Goal: Task Accomplishment & Management: Use online tool/utility

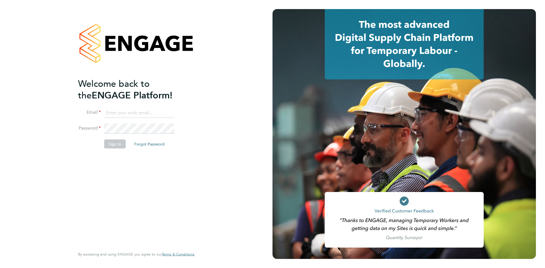
drag, startPoint x: 114, startPoint y: 108, endPoint x: 120, endPoint y: 110, distance: 7.2
click at [114, 108] on input at bounding box center [139, 113] width 70 height 10
type input "[EMAIL_ADDRESS][DOMAIN_NAME]"
click at [114, 148] on button "Sign In" at bounding box center [115, 143] width 22 height 9
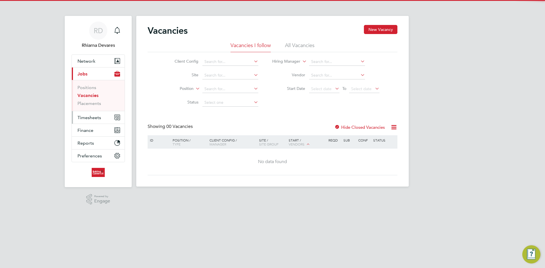
click at [84, 117] on span "Timesheets" at bounding box center [89, 117] width 24 height 5
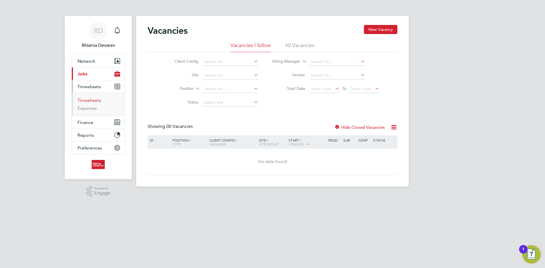
click at [87, 98] on link "Timesheets" at bounding box center [89, 100] width 24 height 5
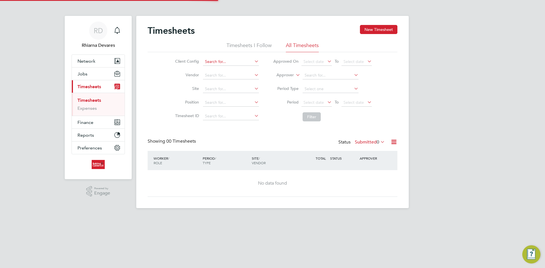
click at [214, 62] on input at bounding box center [231, 62] width 56 height 8
click at [213, 66] on li "Loading data" at bounding box center [230, 69] width 56 height 7
click at [217, 64] on input at bounding box center [231, 62] width 56 height 8
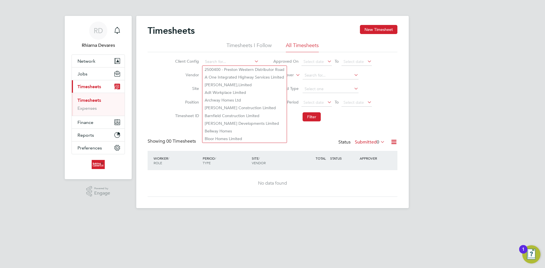
click at [164, 66] on div "Client Config Vendor Site Position Timesheet ID Approved On Select date To Sele…" at bounding box center [273, 88] width 250 height 72
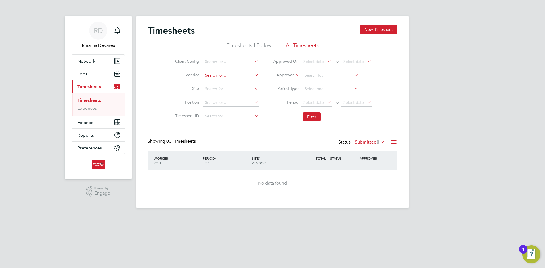
click at [214, 75] on input at bounding box center [231, 76] width 56 height 8
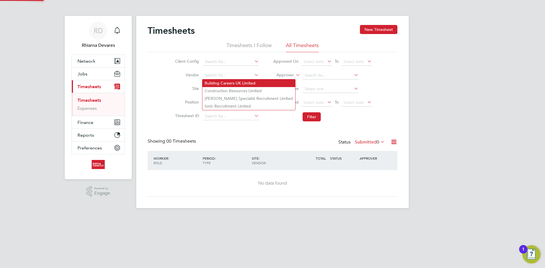
click at [217, 81] on li "Building Careers UK Limited" at bounding box center [248, 83] width 93 height 8
type input "Building Careers UK Limited"
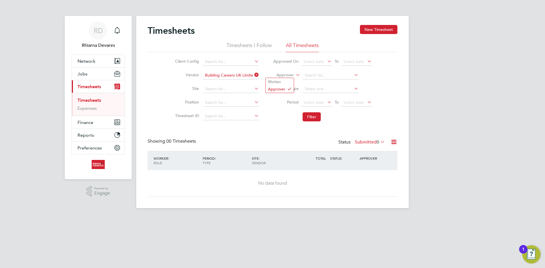
click at [276, 78] on div "Timesheets New Timesheet Timesheets I Follow All Timesheets Client Config Vendo…" at bounding box center [272, 112] width 272 height 192
click at [277, 81] on li "Worker" at bounding box center [280, 81] width 28 height 7
click at [317, 103] on span "Select date" at bounding box center [313, 102] width 20 height 5
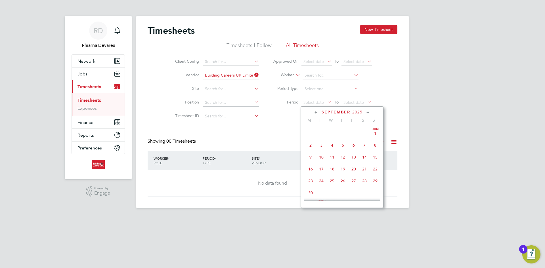
scroll to position [209, 0]
click at [311, 140] on span "15" at bounding box center [310, 140] width 11 height 11
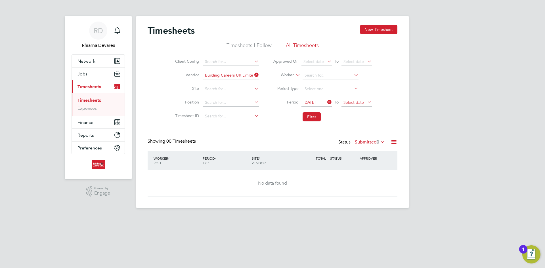
click at [347, 102] on span "Select date" at bounding box center [353, 102] width 20 height 5
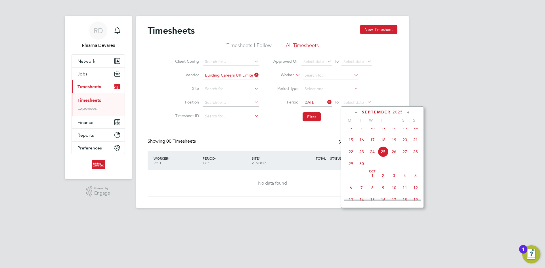
click at [414, 145] on span "21" at bounding box center [415, 140] width 11 height 11
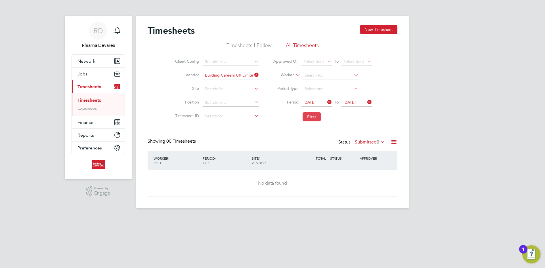
click at [308, 116] on button "Filter" at bounding box center [312, 116] width 18 height 9
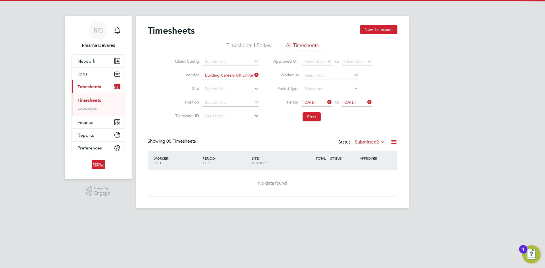
click at [375, 139] on div "Status Submitted 0" at bounding box center [362, 143] width 48 height 8
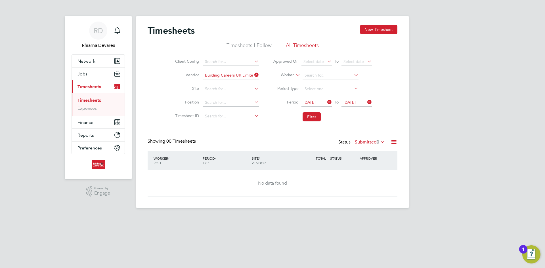
drag, startPoint x: 375, startPoint y: 143, endPoint x: 373, endPoint y: 152, distance: 9.9
click at [375, 143] on label "Submitted 0" at bounding box center [370, 142] width 30 height 6
click at [372, 176] on li "Approved" at bounding box center [367, 176] width 26 height 8
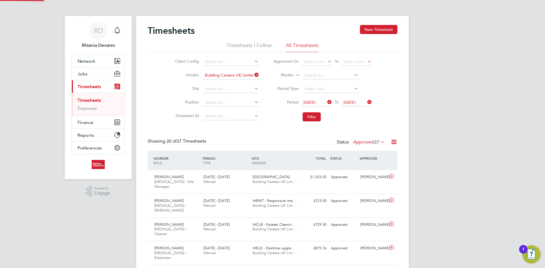
scroll to position [0, 0]
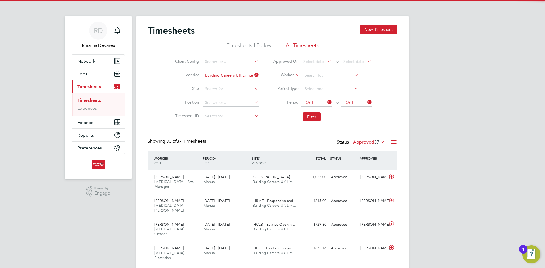
click at [392, 142] on icon at bounding box center [393, 142] width 7 height 7
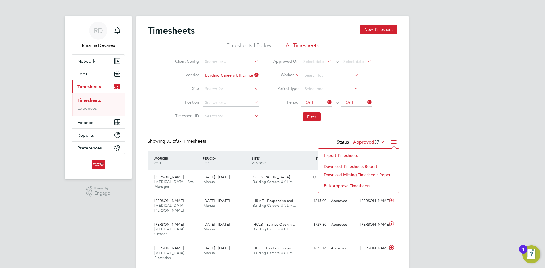
click at [329, 153] on li "Export Timesheets" at bounding box center [358, 156] width 75 height 8
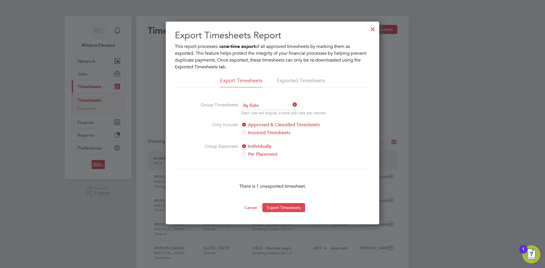
click at [293, 210] on button "Export Timesheets" at bounding box center [283, 207] width 43 height 9
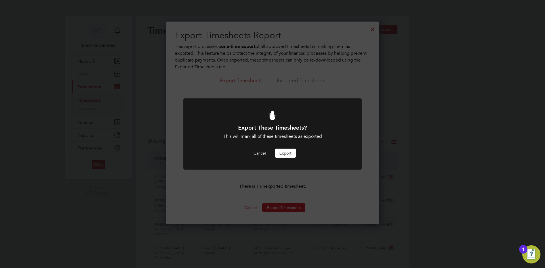
click at [290, 156] on button "Export" at bounding box center [285, 153] width 21 height 9
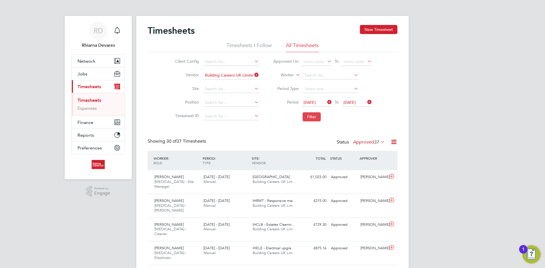
click at [311, 114] on button "Filter" at bounding box center [312, 116] width 18 height 9
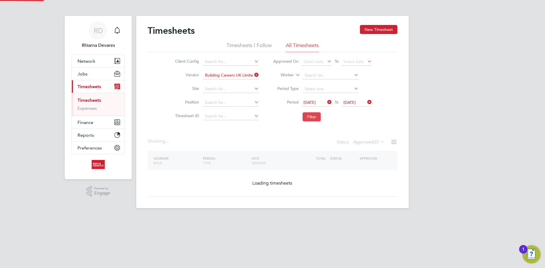
click at [313, 116] on button "Filter" at bounding box center [312, 116] width 18 height 9
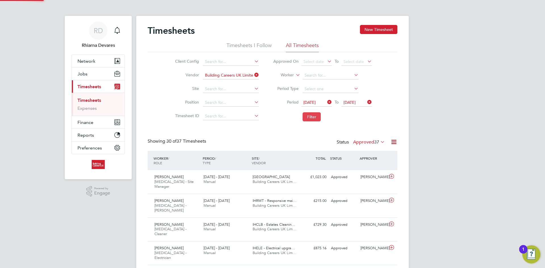
scroll to position [14, 49]
